Goal: Find specific page/section

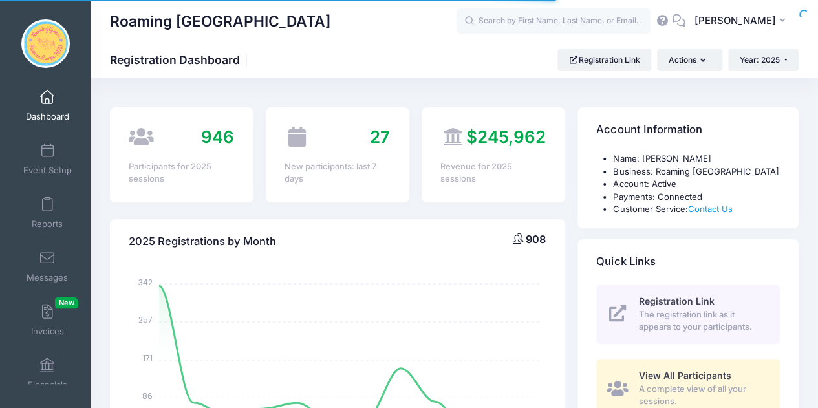
select select
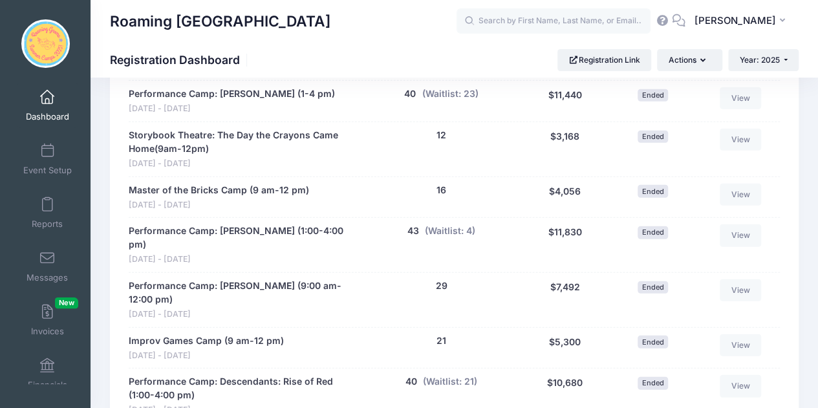
scroll to position [2142, 0]
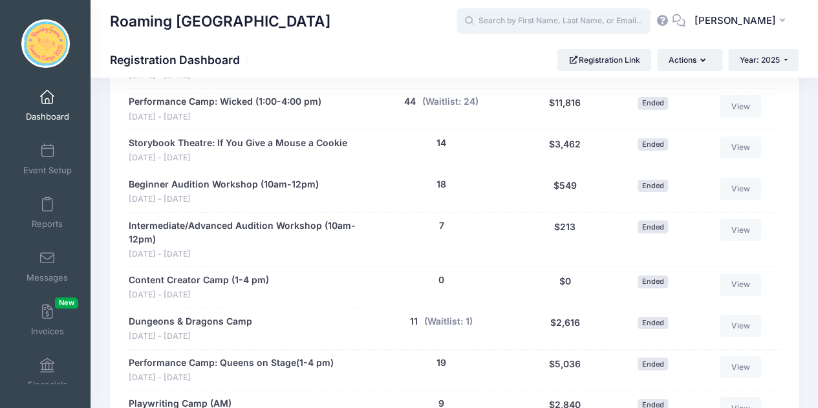
click at [533, 25] on input "text" at bounding box center [553, 21] width 194 height 26
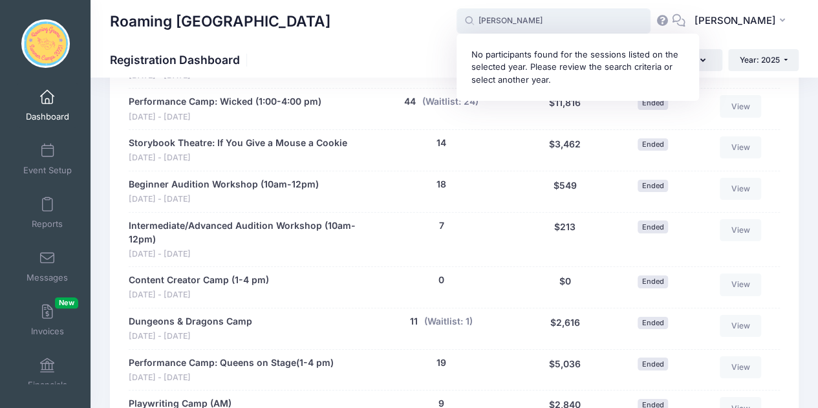
drag, startPoint x: 525, startPoint y: 21, endPoint x: 581, endPoint y: 43, distance: 60.6
click at [581, 34] on span "osborn No participants found for the sessions listed on the selected year. Plea…" at bounding box center [553, 21] width 194 height 26
type input "osborn"
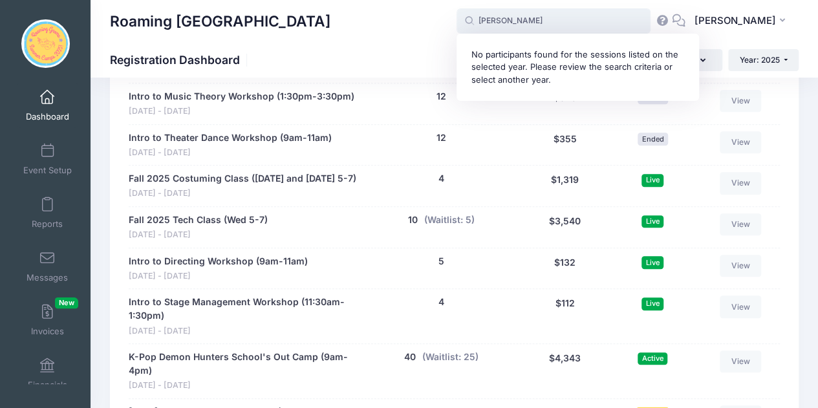
scroll to position [2857, 0]
